Goal: Information Seeking & Learning: Learn about a topic

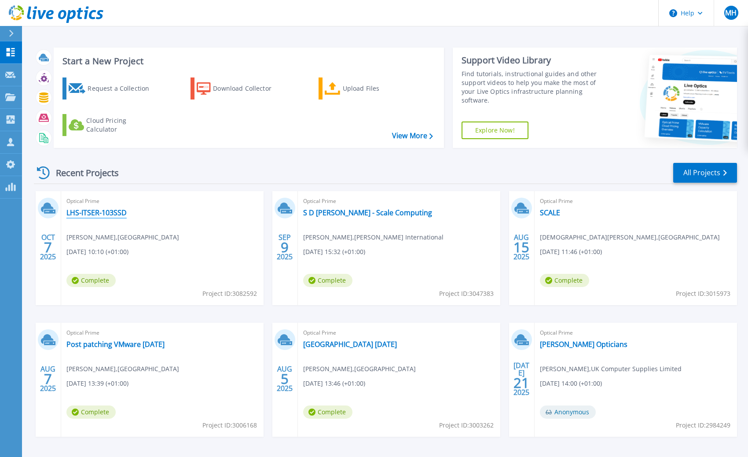
click at [116, 214] on link "LHS-ITSER-103SSD" at bounding box center [96, 212] width 60 height 9
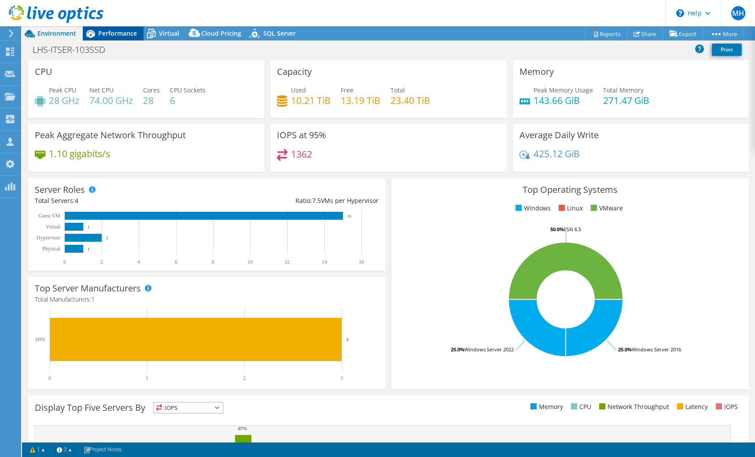
click at [103, 37] on div "Performance" at bounding box center [113, 33] width 61 height 14
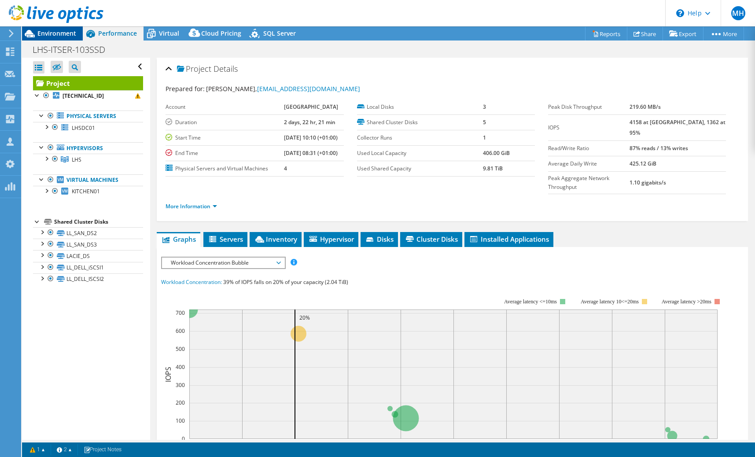
click at [61, 36] on span "Environment" at bounding box center [56, 33] width 39 height 8
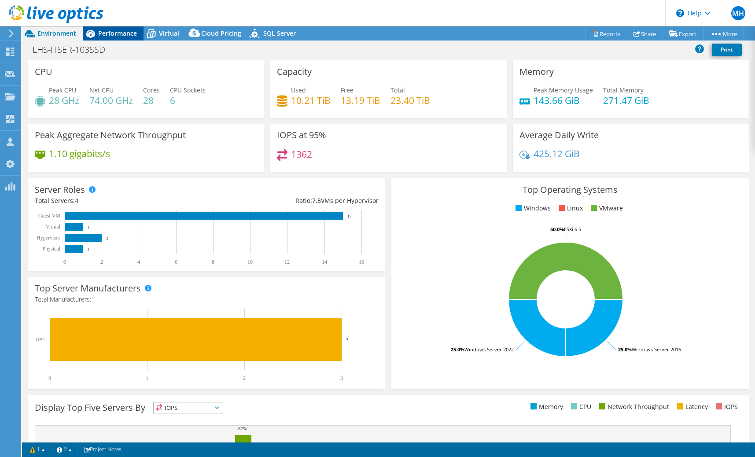
click at [112, 37] on span "Performance" at bounding box center [117, 33] width 39 height 8
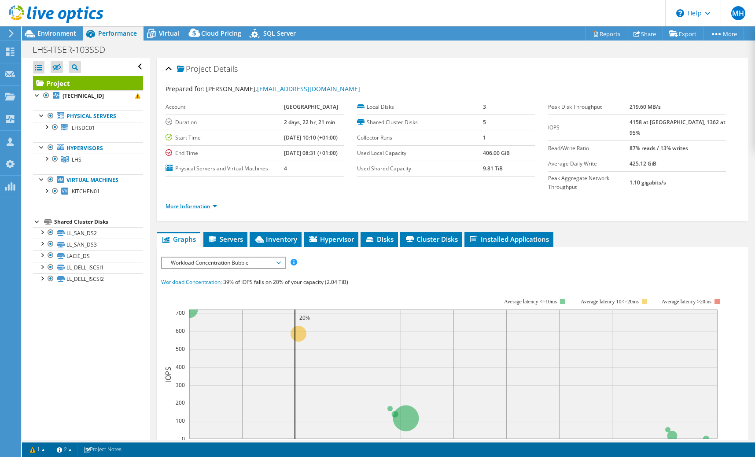
click at [179, 202] on link "More Information" at bounding box center [190, 205] width 51 height 7
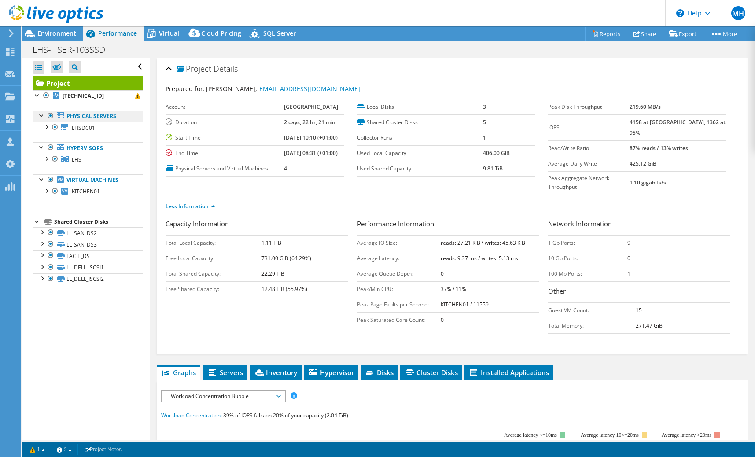
click at [96, 116] on link "Physical Servers" at bounding box center [88, 115] width 110 height 11
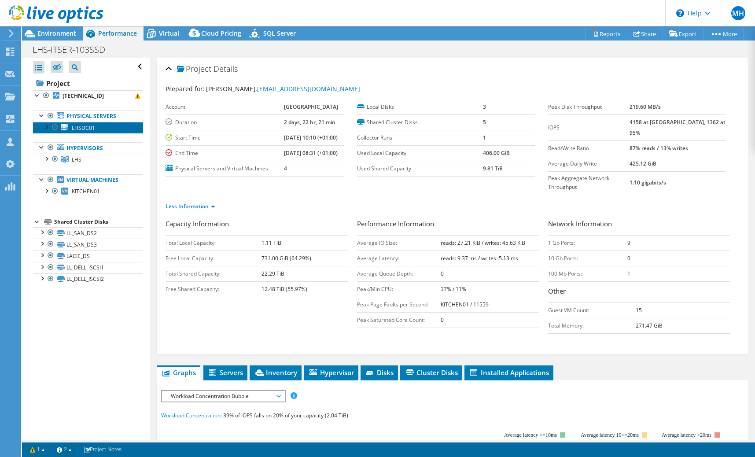
click at [100, 127] on link "LHSDC01" at bounding box center [88, 127] width 110 height 11
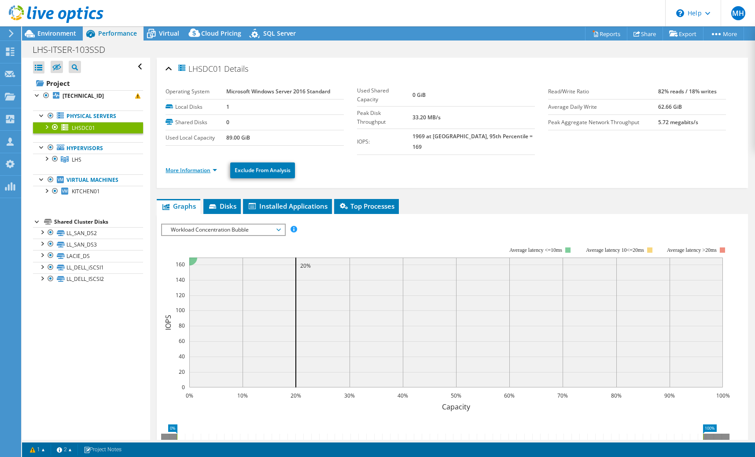
click at [185, 166] on link "More Information" at bounding box center [190, 169] width 51 height 7
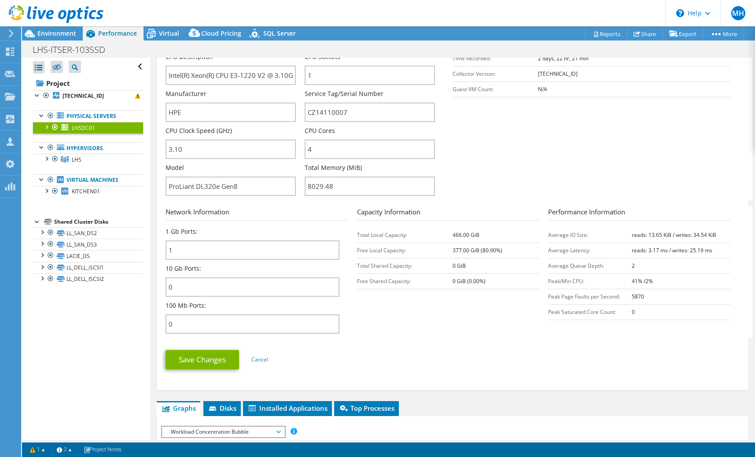
scroll to position [199, 0]
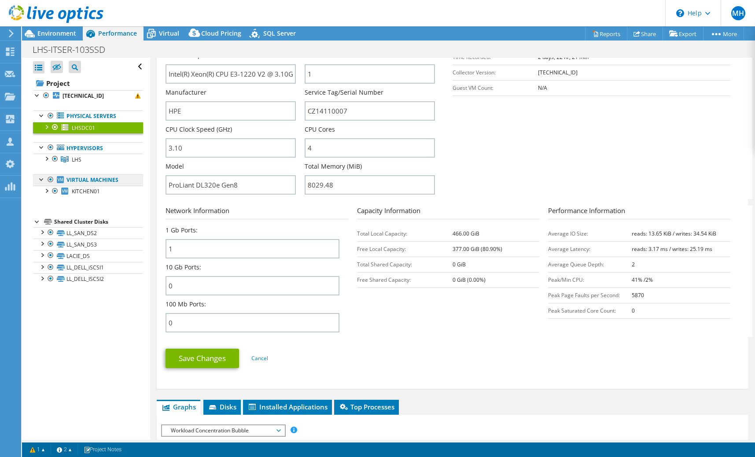
click at [119, 181] on link "Virtual Machines" at bounding box center [88, 179] width 110 height 11
click at [122, 191] on link "KITCHEN01" at bounding box center [88, 191] width 110 height 11
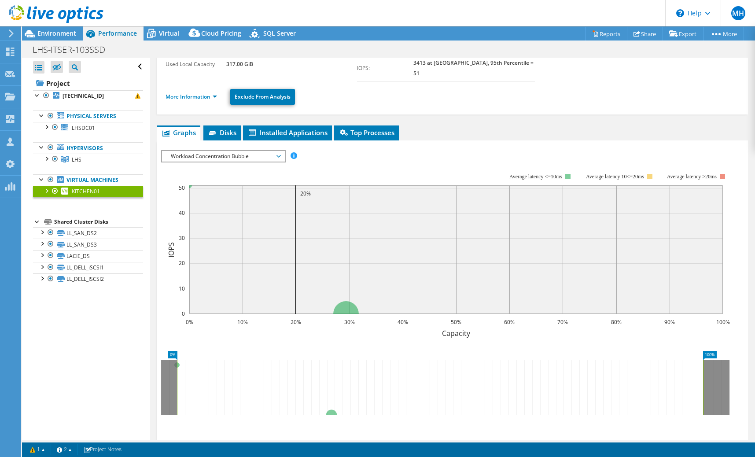
scroll to position [0, 0]
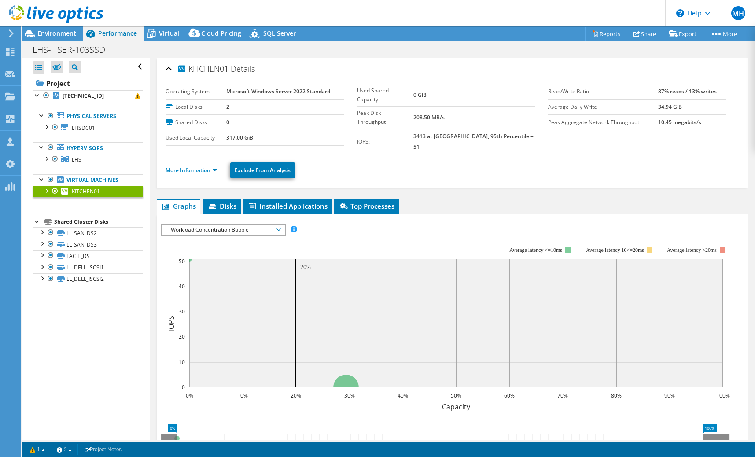
click at [206, 166] on link "More Information" at bounding box center [190, 169] width 51 height 7
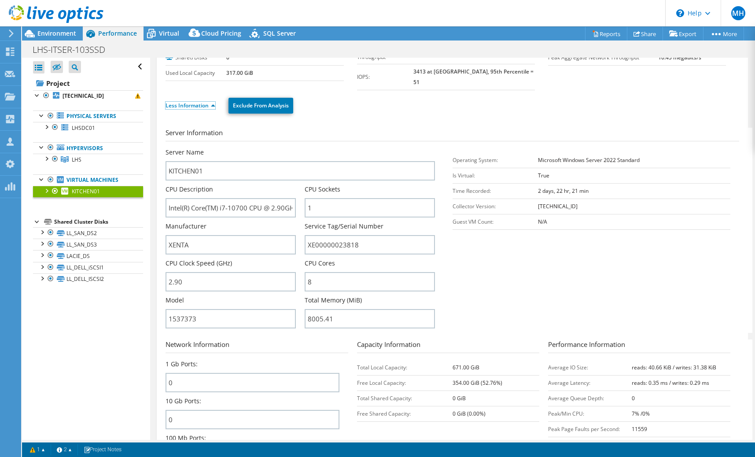
scroll to position [66, 0]
click at [106, 98] on link "[TECHNICAL_ID]" at bounding box center [88, 95] width 110 height 11
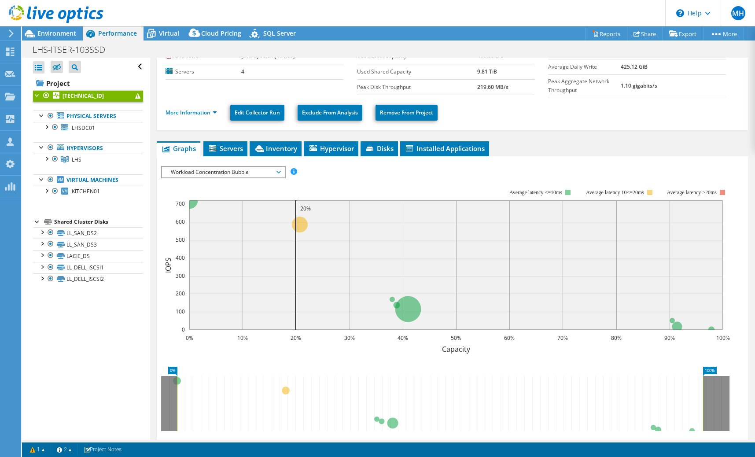
scroll to position [0, 0]
